Goal: Transaction & Acquisition: Book appointment/travel/reservation

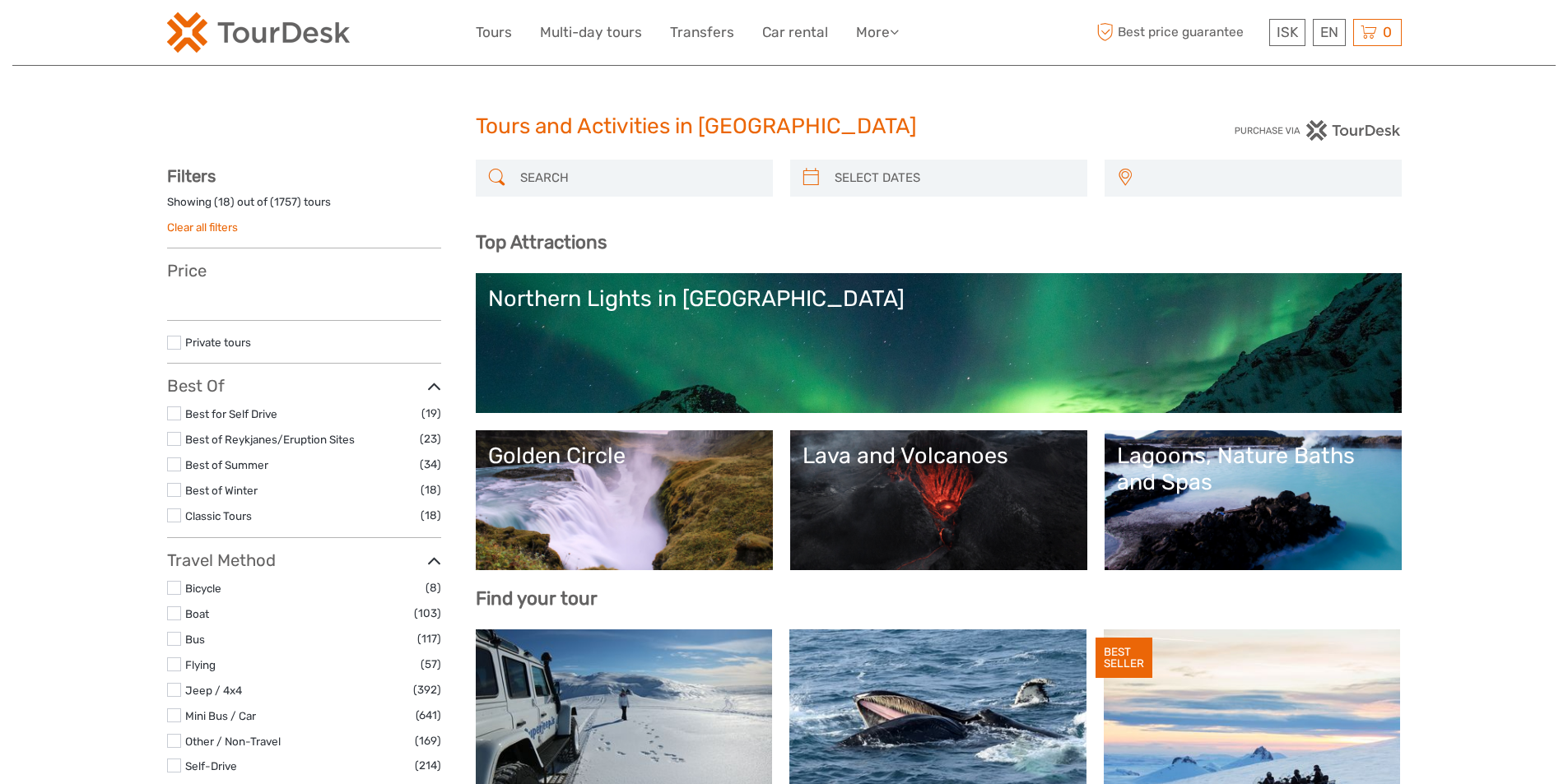
select select
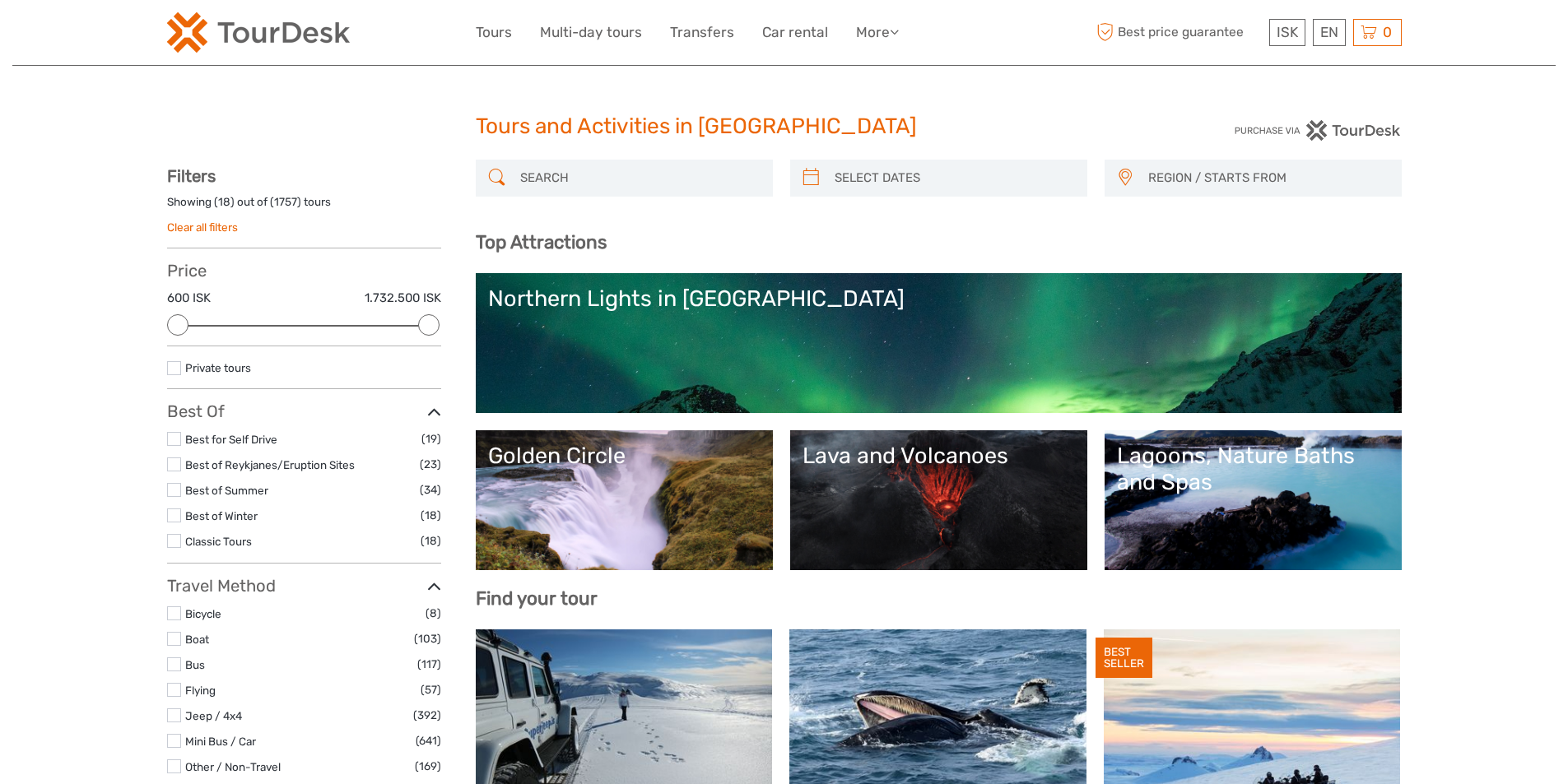
click at [563, 177] on input "search" at bounding box center [639, 177] width 251 height 29
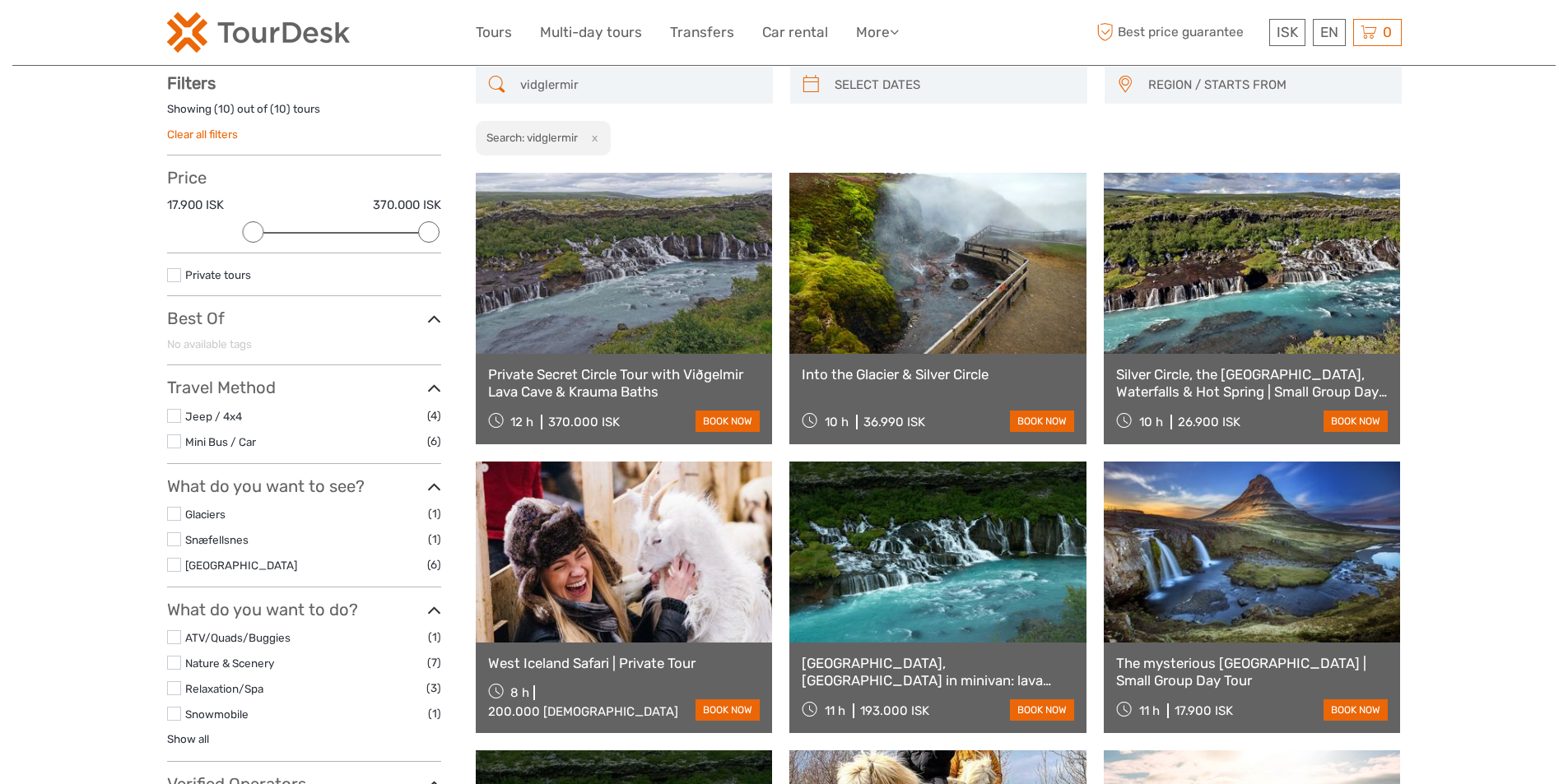
scroll to position [94, 0]
type input "vidglermir"
click at [554, 292] on link at bounding box center [624, 262] width 297 height 181
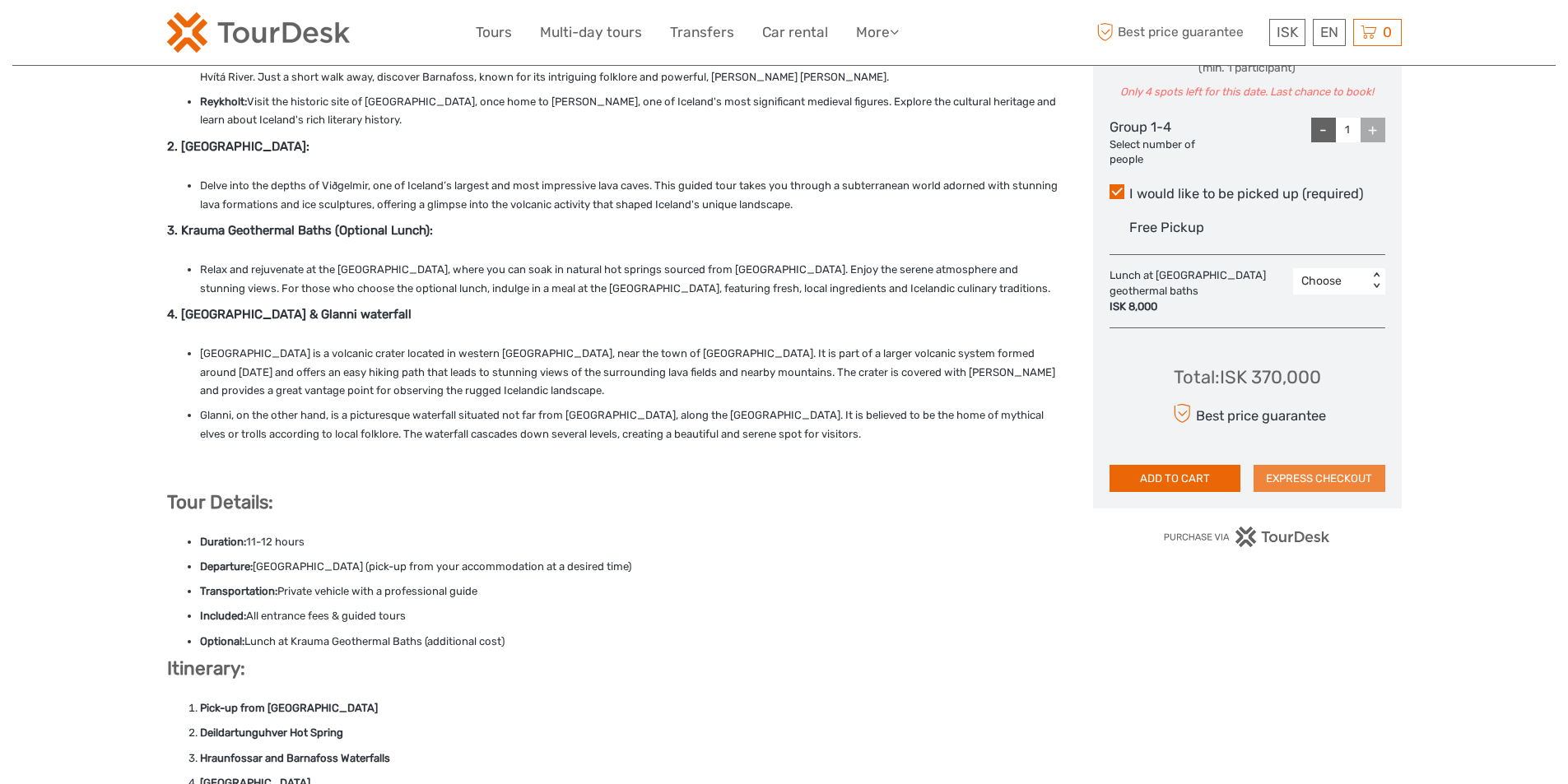
scroll to position [741, 0]
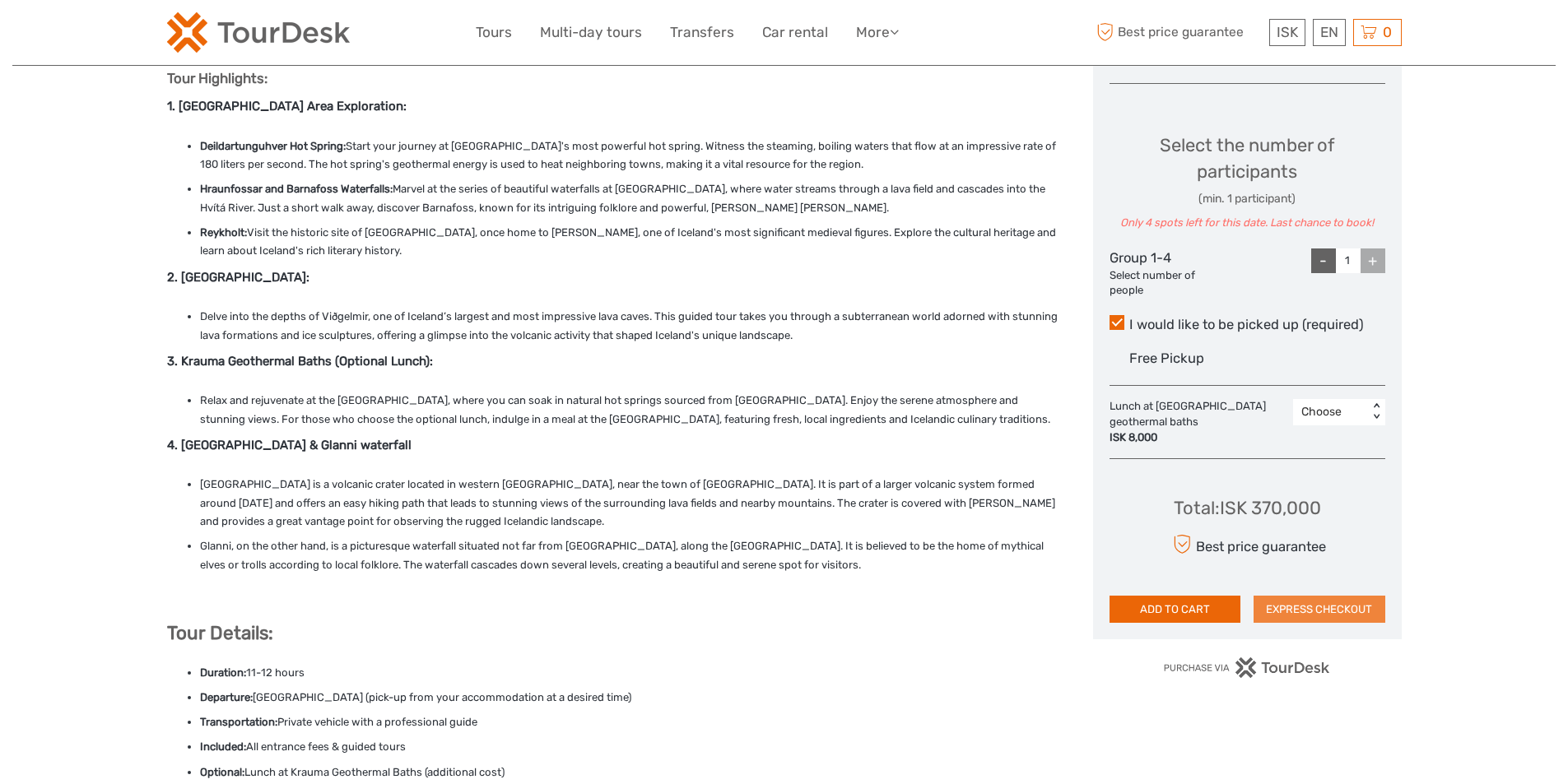
click at [1306, 611] on button "EXPRESS CHECKOUT" at bounding box center [1320, 610] width 132 height 28
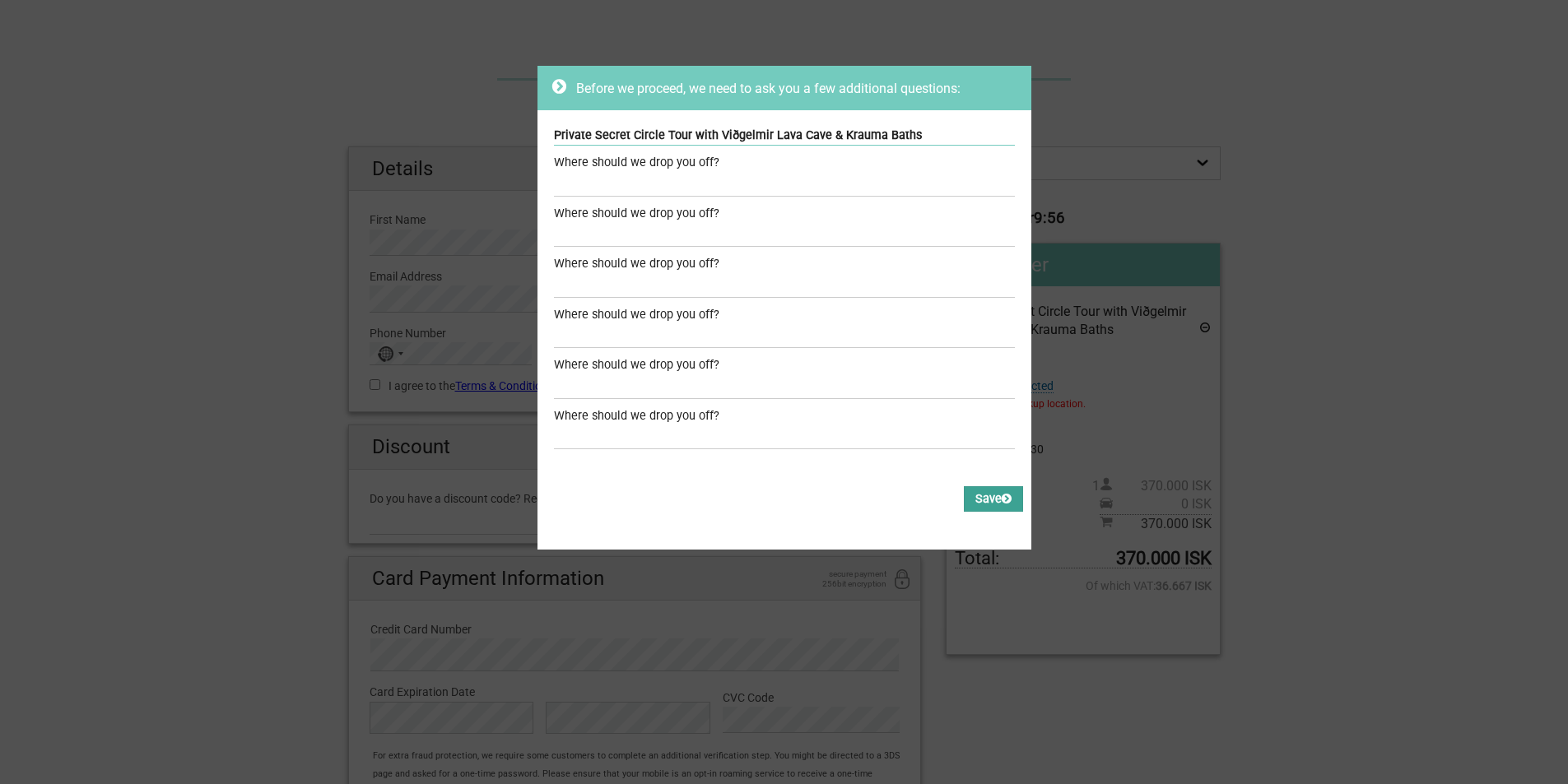
click at [988, 499] on button "Save" at bounding box center [994, 498] width 59 height 26
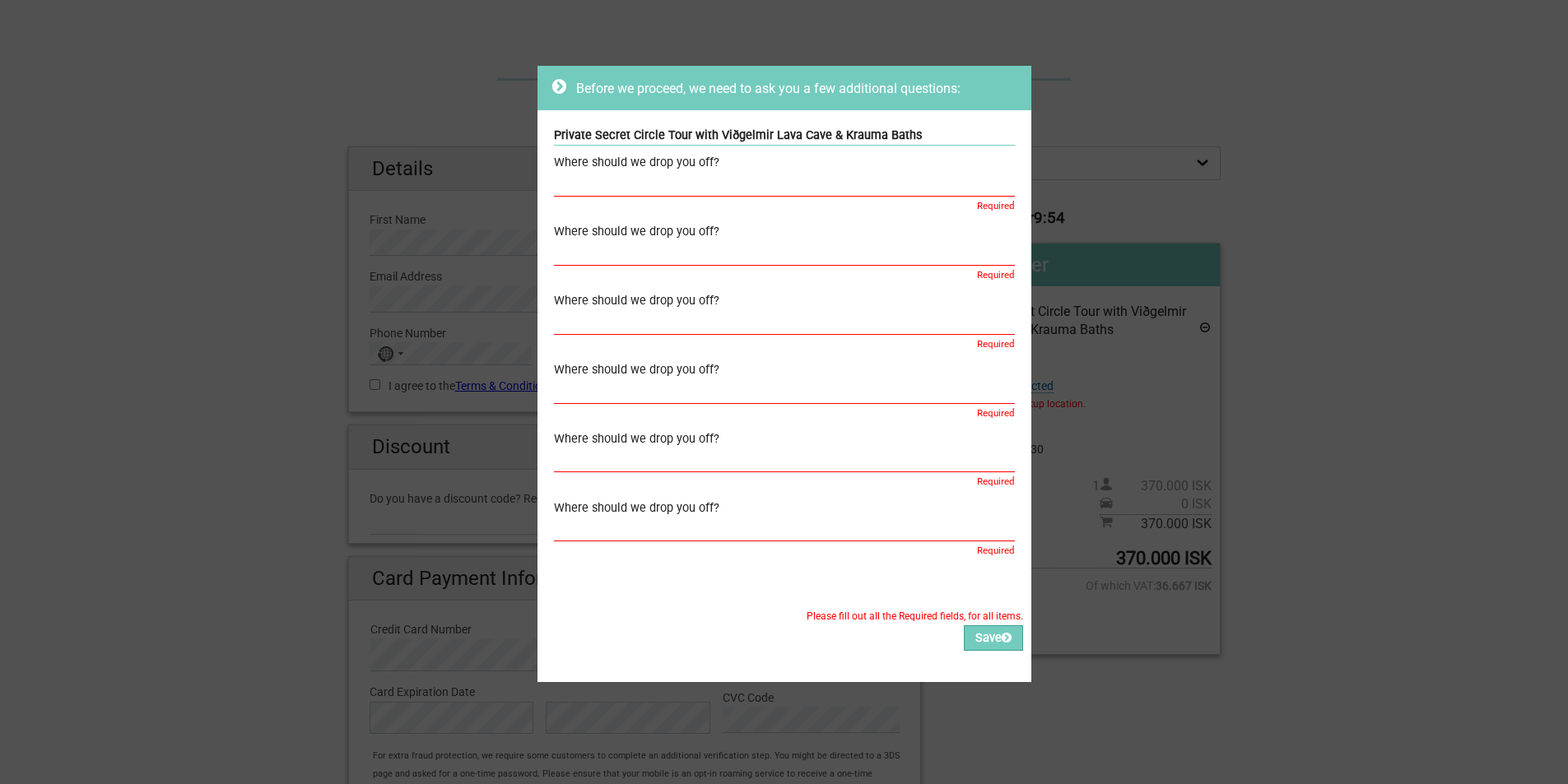
click at [691, 467] on input "text" at bounding box center [784, 460] width 461 height 24
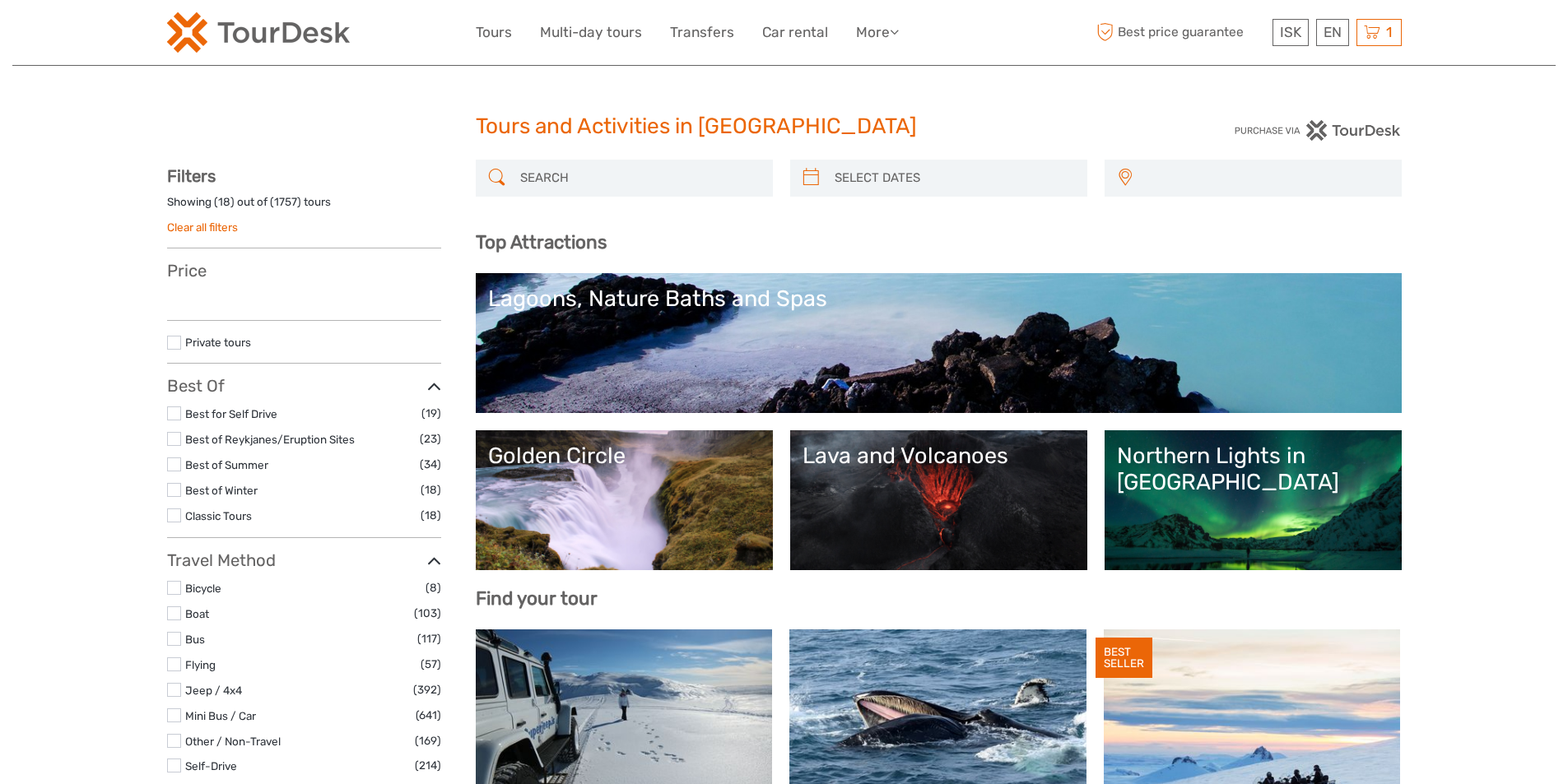
select select
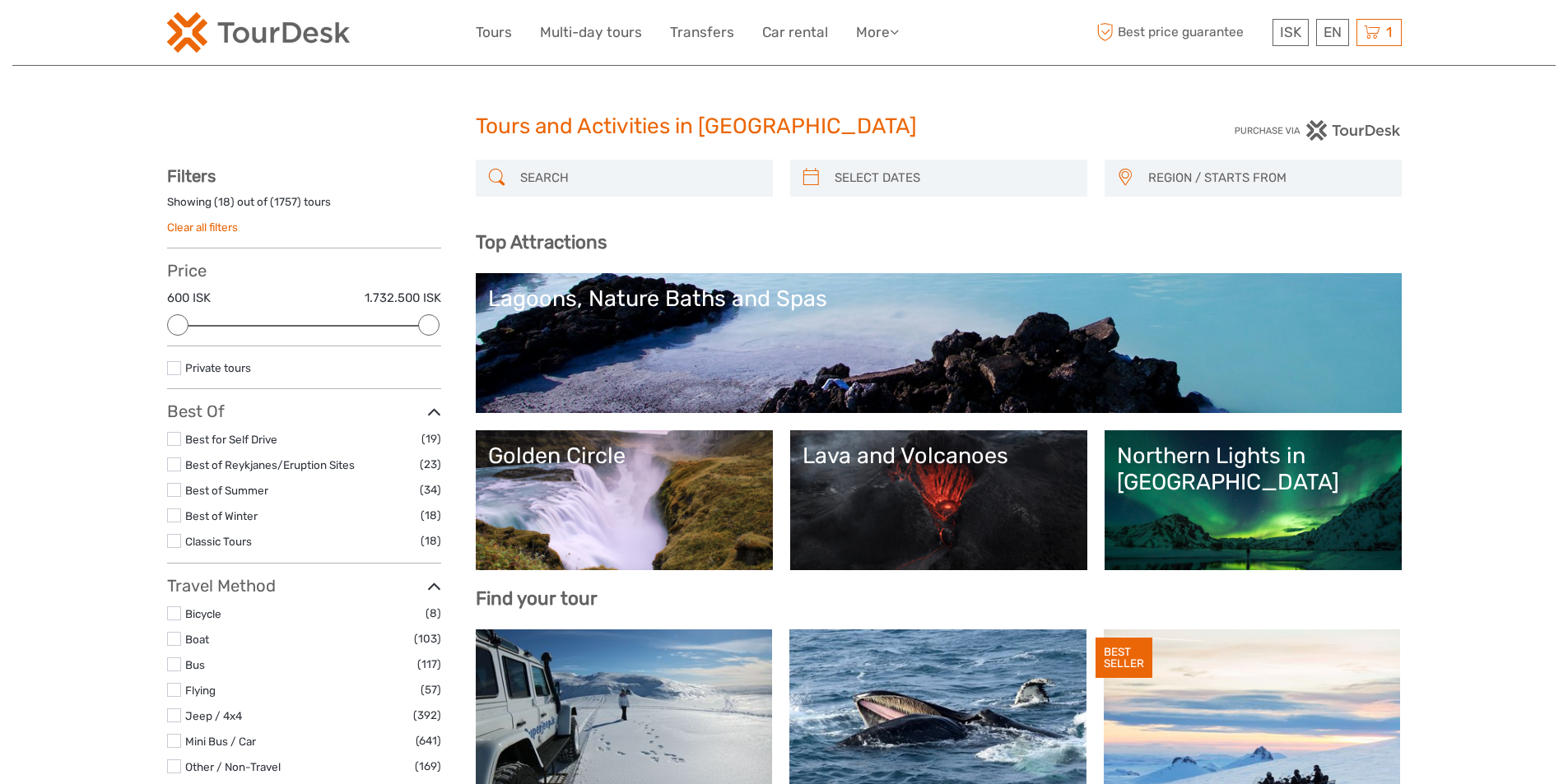
click at [640, 168] on input "search" at bounding box center [639, 177] width 251 height 29
type input "vidgelmir"
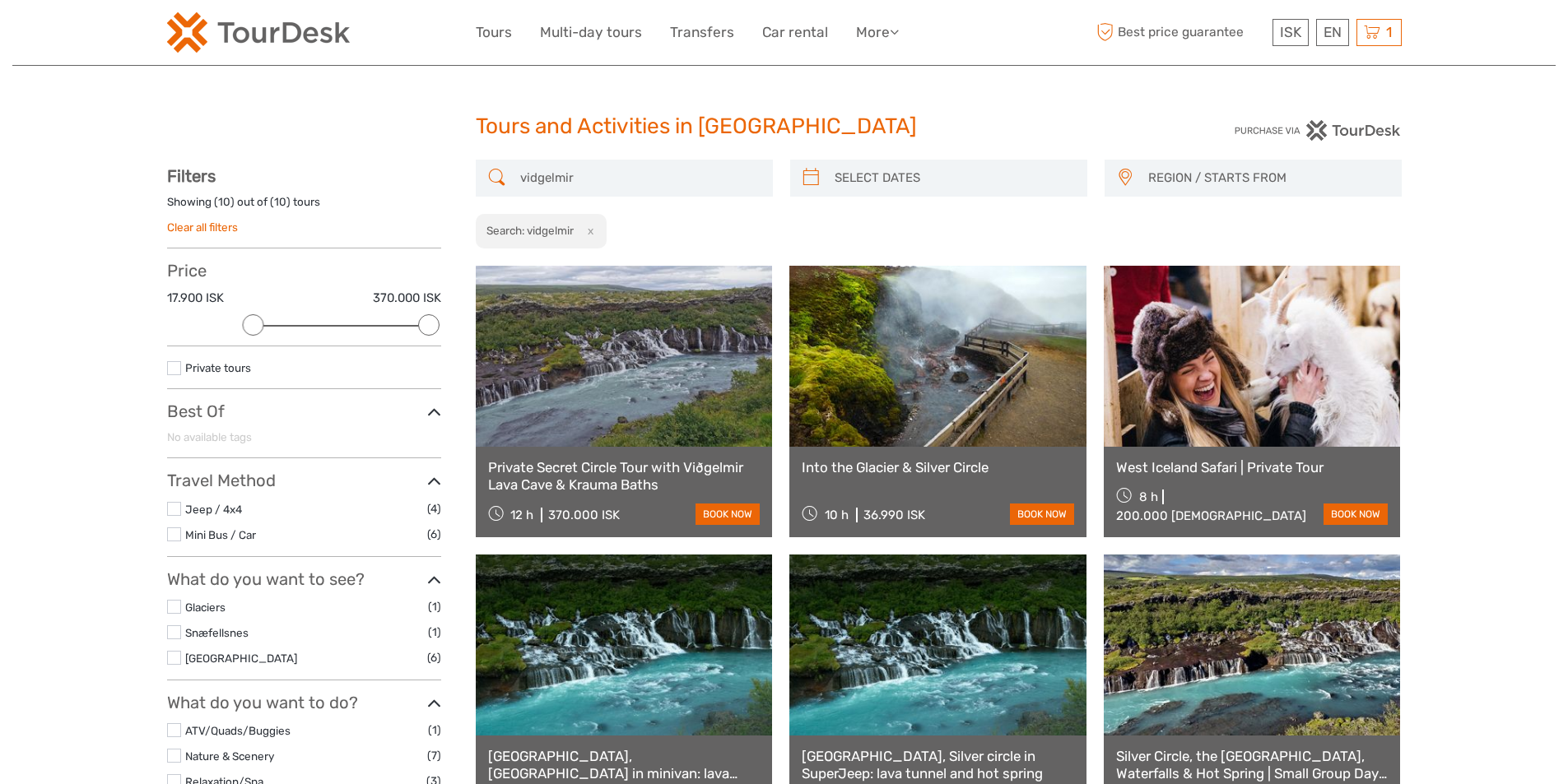
drag, startPoint x: 588, startPoint y: 181, endPoint x: 448, endPoint y: 175, distance: 140.1
click at [448, 175] on div "REGION / STARTS FROM Capital Region East North Northeast Reykjanes / Keflavík S…" at bounding box center [784, 794] width 1235 height 1270
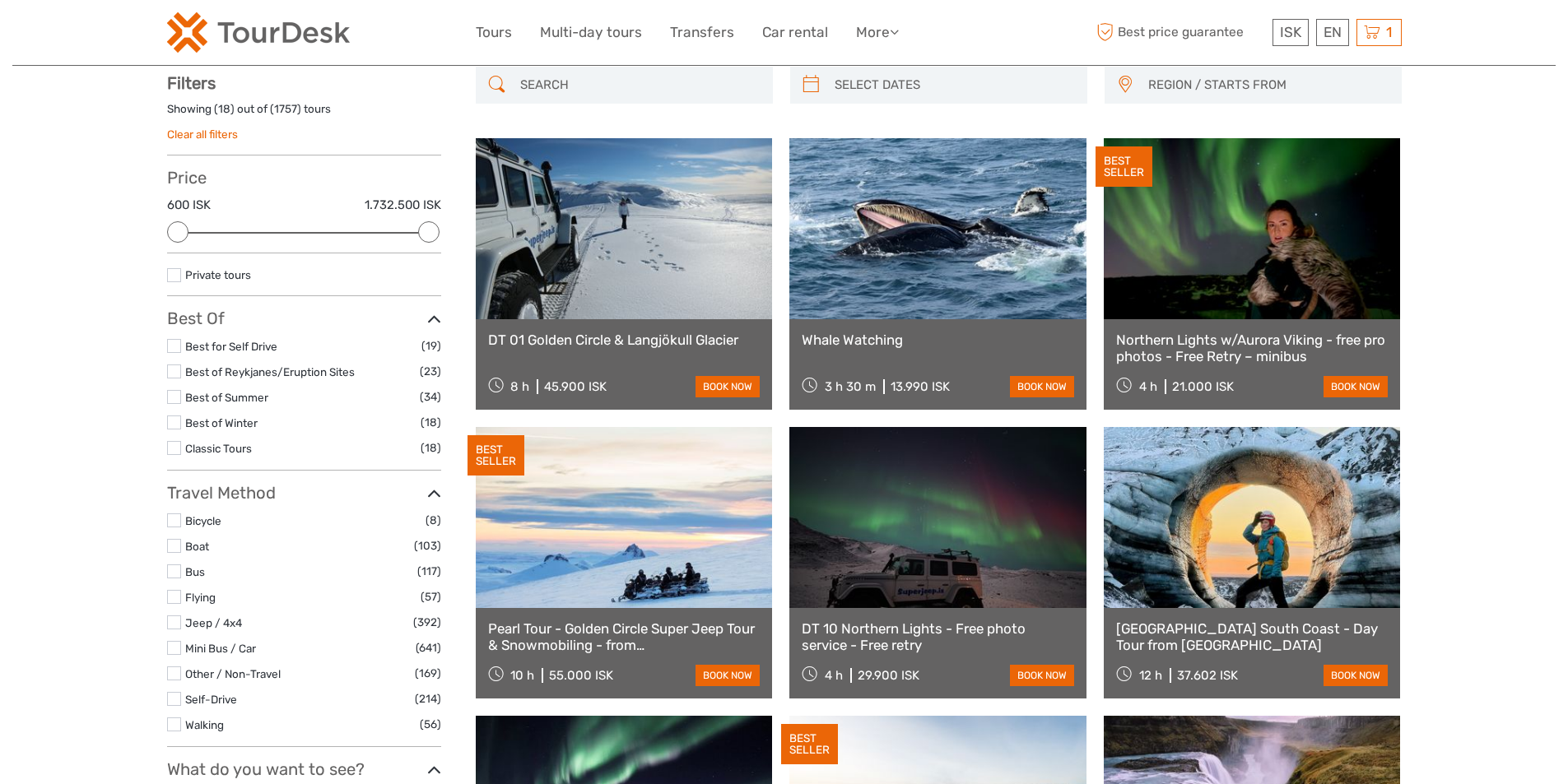
scroll to position [94, 0]
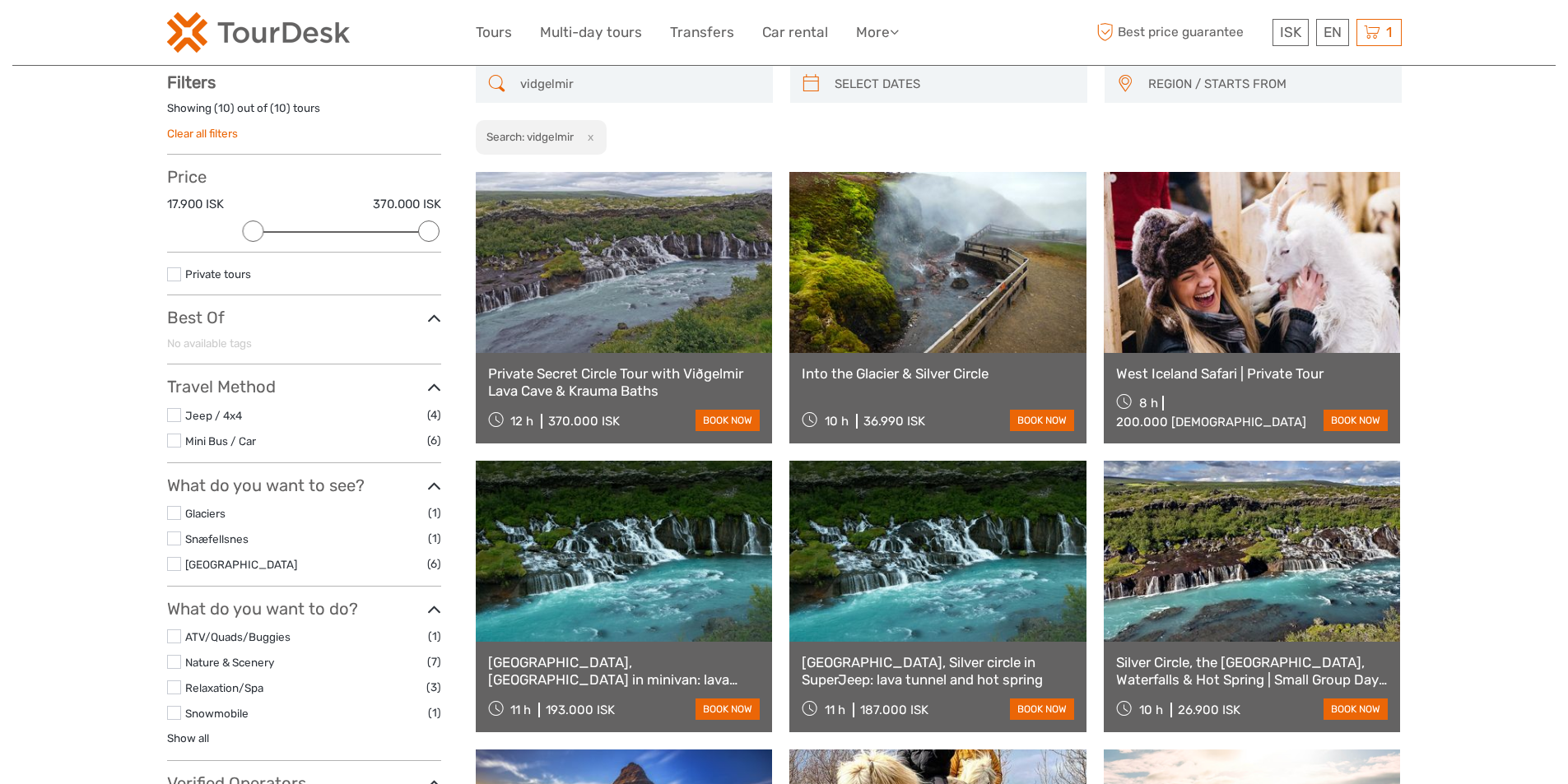
drag, startPoint x: 587, startPoint y: 87, endPoint x: 458, endPoint y: 74, distance: 129.7
click at [462, 78] on div "REGION / STARTS FROM Capital Region East North Northeast Reykjanes / Keflavík S…" at bounding box center [784, 701] width 1235 height 1270
type input "vidgelmir"
